Goal: Task Accomplishment & Management: Manage account settings

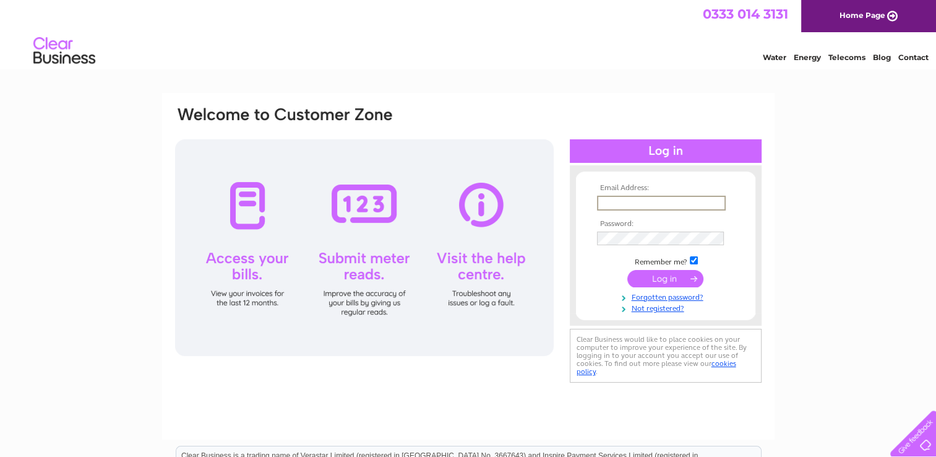
click at [613, 202] on input "text" at bounding box center [661, 203] width 129 height 15
type input "melbkr7@aol.com"
click at [649, 280] on input "submit" at bounding box center [666, 277] width 76 height 17
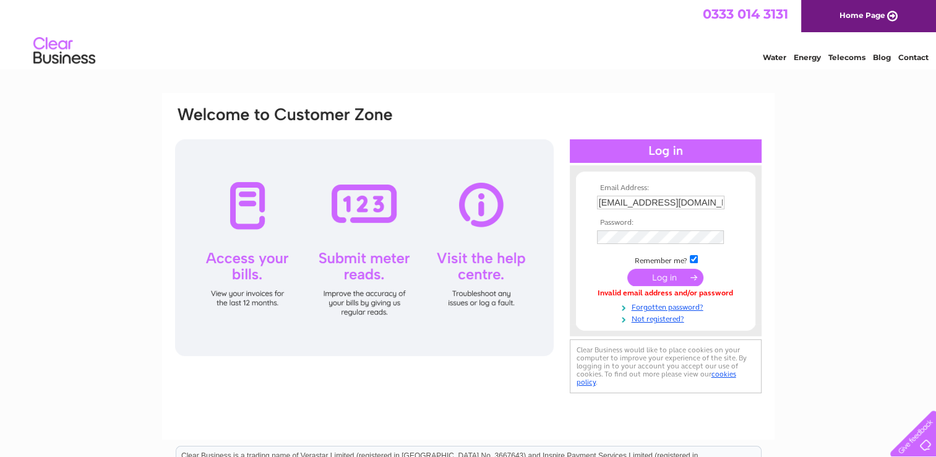
click at [650, 278] on input "submit" at bounding box center [666, 277] width 76 height 17
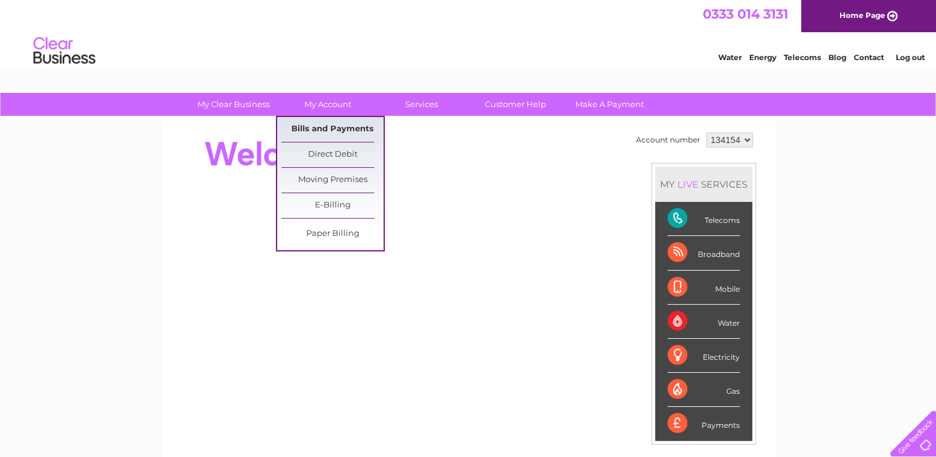
click at [317, 130] on link "Bills and Payments" at bounding box center [333, 129] width 102 height 25
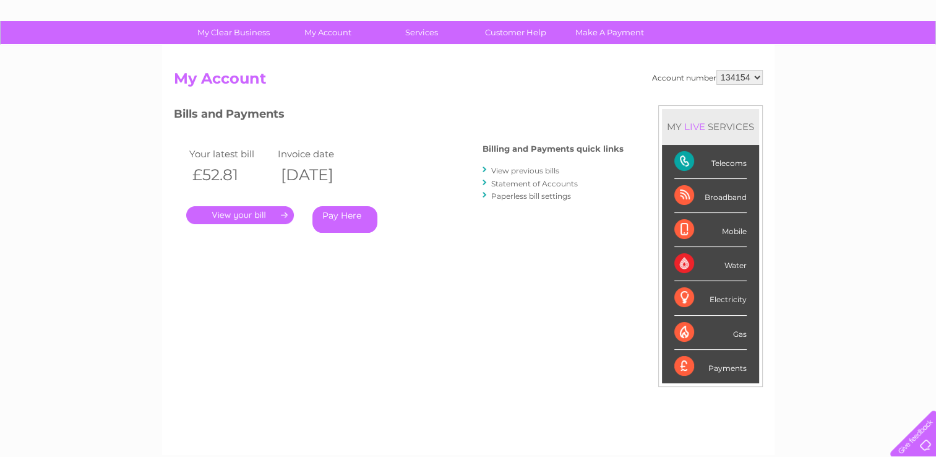
scroll to position [76, 0]
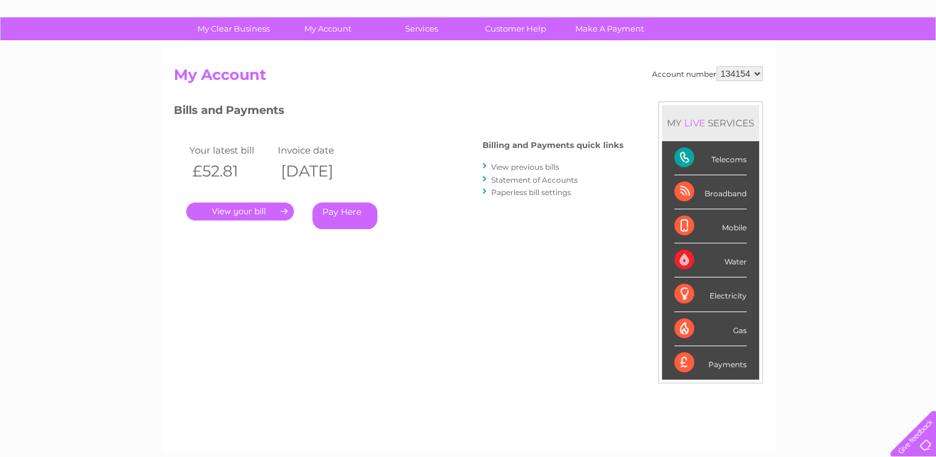
click at [230, 210] on link "." at bounding box center [240, 211] width 108 height 18
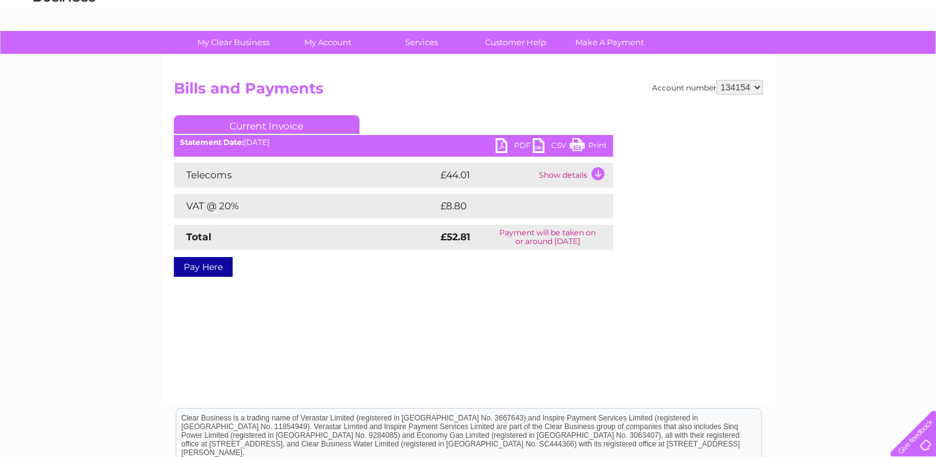
scroll to position [62, 0]
click at [499, 142] on link "PDF" at bounding box center [514, 147] width 37 height 18
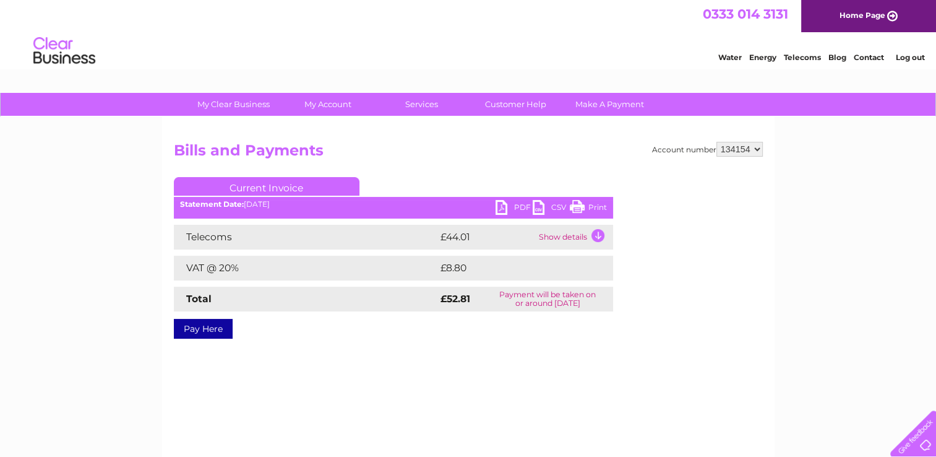
click at [909, 56] on link "Log out" at bounding box center [909, 57] width 29 height 9
